Goal: Find contact information: Find contact information

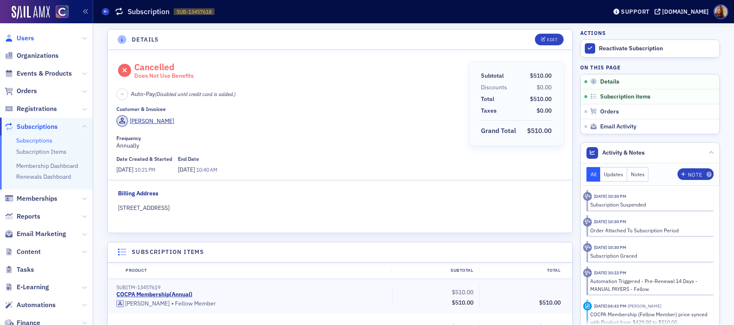
click at [27, 38] on span "Users" at bounding box center [25, 38] width 17 height 9
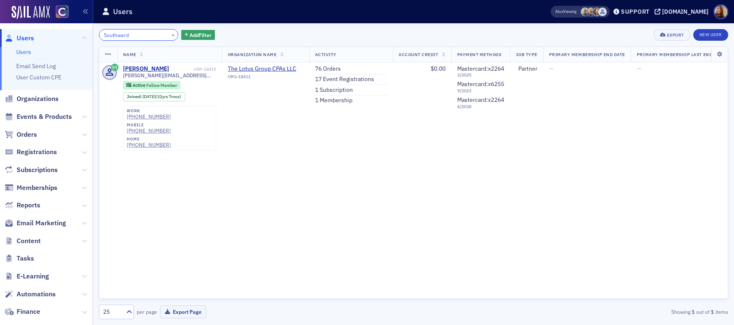
click at [130, 34] on input "Southward" at bounding box center [138, 35] width 79 height 12
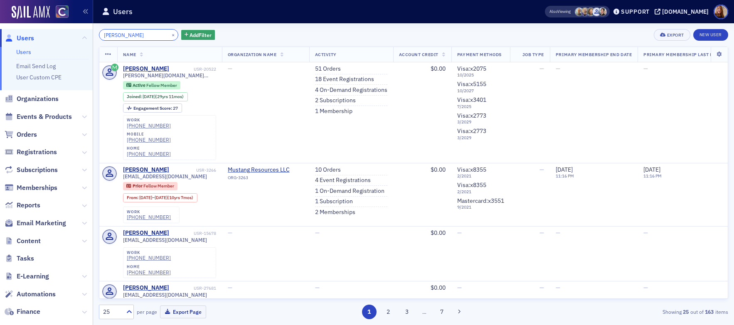
click at [121, 33] on input "[PERSON_NAME]" at bounding box center [138, 35] width 79 height 12
paste input "Southwar"
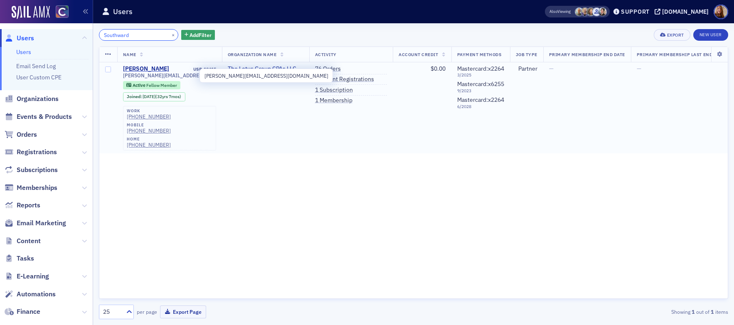
type input "Southward"
click at [181, 77] on span "[PERSON_NAME][EMAIL_ADDRESS][DOMAIN_NAME]" at bounding box center [169, 75] width 93 height 6
copy div "[PERSON_NAME][EMAIL_ADDRESS][DOMAIN_NAME]"
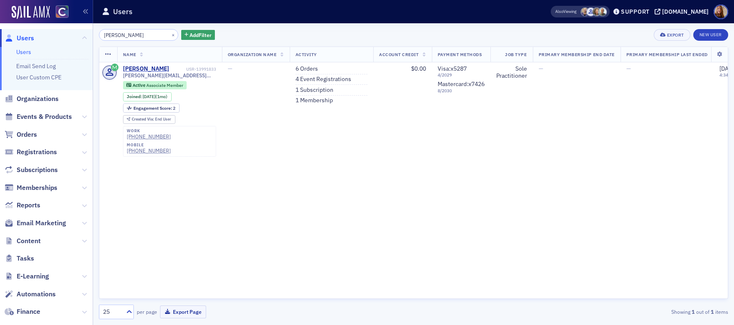
click at [106, 34] on input "Spink" at bounding box center [138, 35] width 79 height 12
click at [107, 34] on input "Spink" at bounding box center [138, 35] width 79 height 12
click at [109, 33] on input "Spink" at bounding box center [138, 35] width 79 height 12
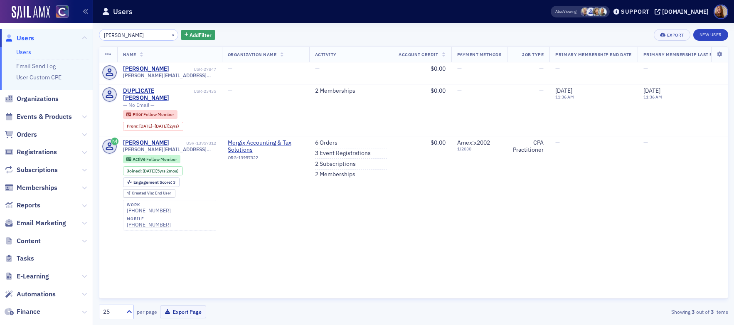
type input "Burkett"
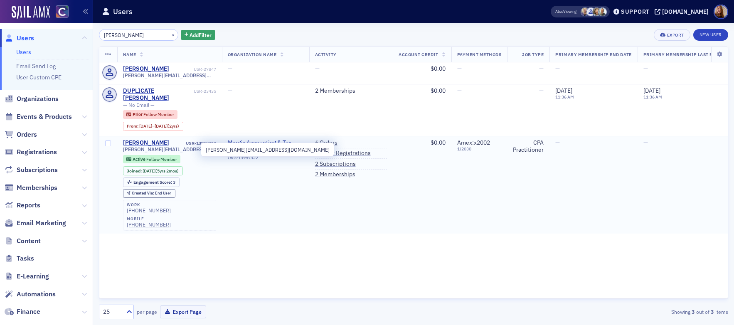
click at [177, 146] on span "kimberly@mergixaccounting.com" at bounding box center [169, 149] width 93 height 6
copy div "kimberly@mergixaccounting.com"
